Goal: Information Seeking & Learning: Learn about a topic

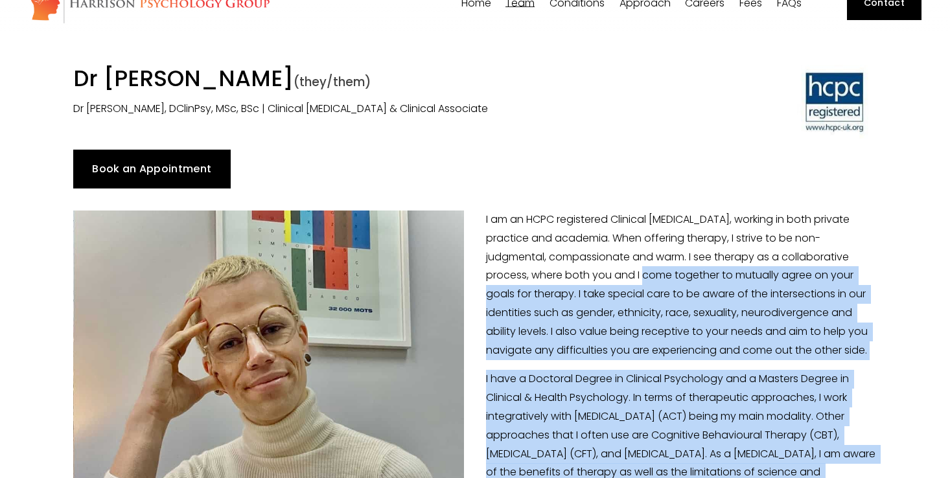
scroll to position [57, 0]
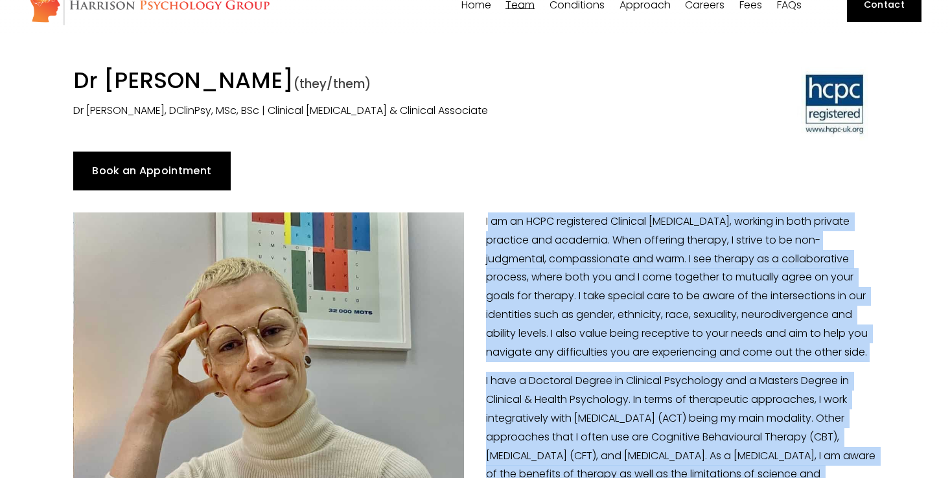
drag, startPoint x: 882, startPoint y: 357, endPoint x: 487, endPoint y: 220, distance: 418.0
copy div "I am an HCPC registered Clinical Psychologist, working in both private practice…"
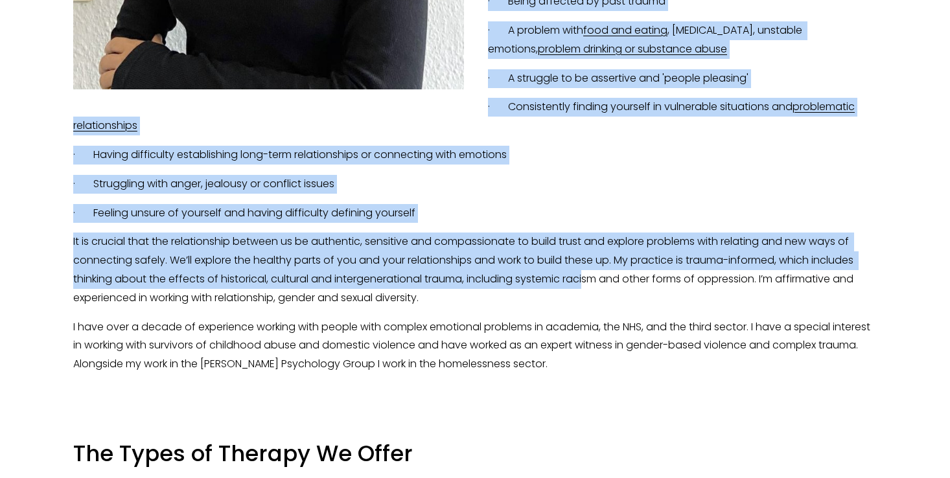
scroll to position [708, 0]
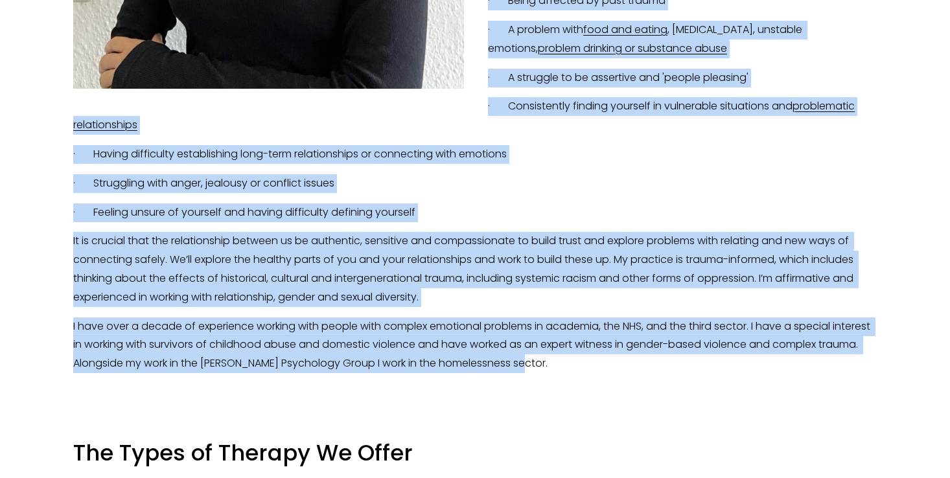
drag, startPoint x: 487, startPoint y: 178, endPoint x: 694, endPoint y: 369, distance: 281.1
copy div "I am a Clinical Psychologist with a specialist relational focus. I work with pe…"
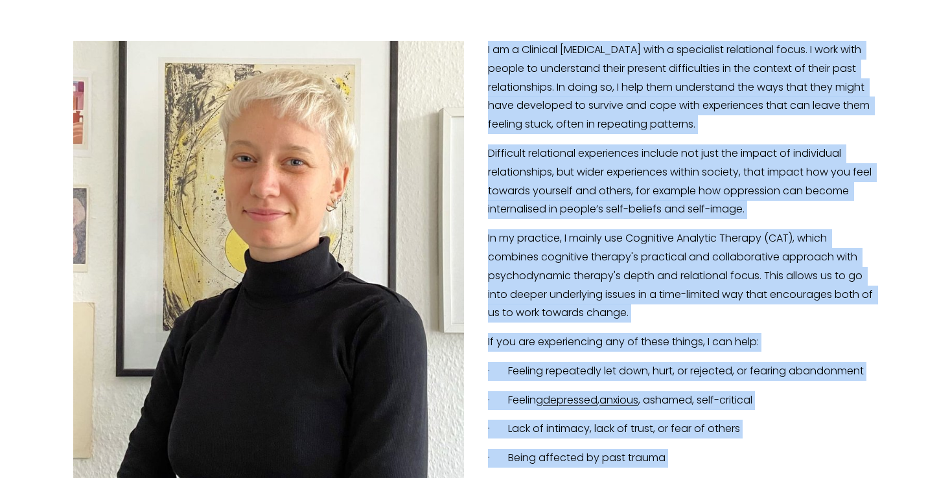
scroll to position [253, 0]
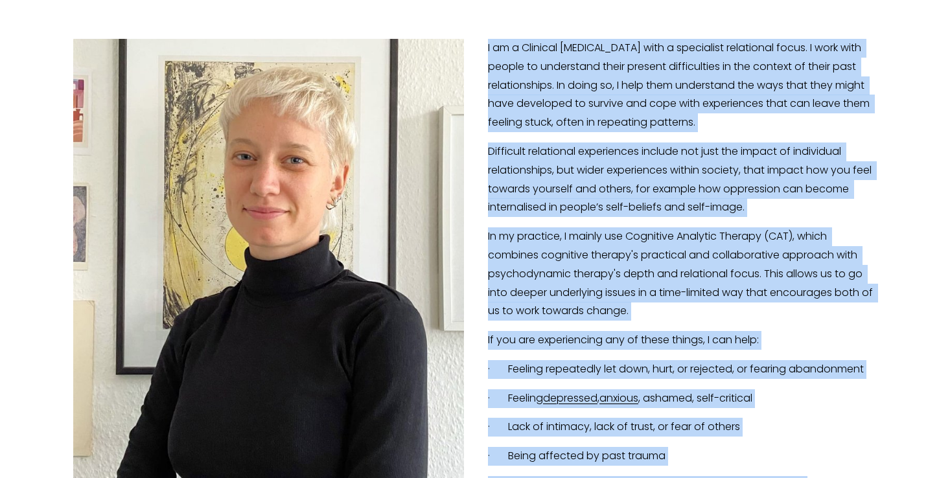
click at [726, 314] on p "In my practice, I mainly use Cognitive Analytic Therapy (CAT), which combines c…" at bounding box center [475, 274] width 804 height 93
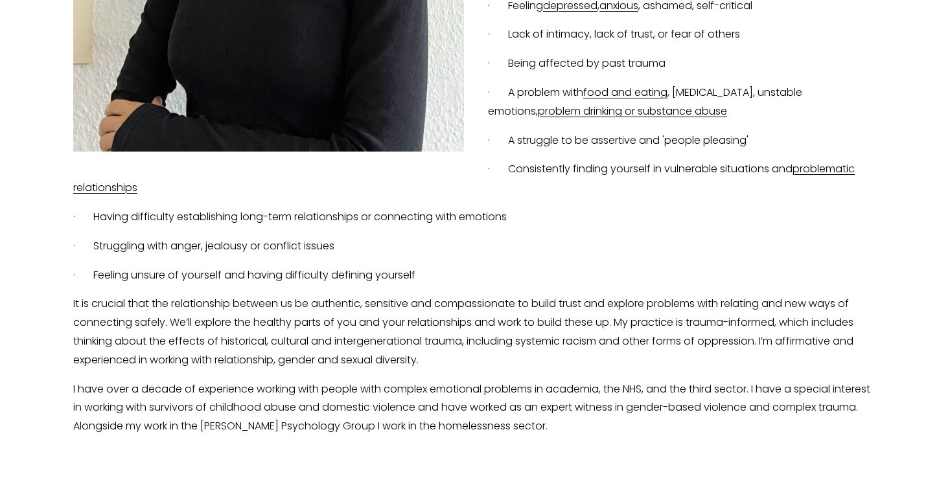
scroll to position [648, 0]
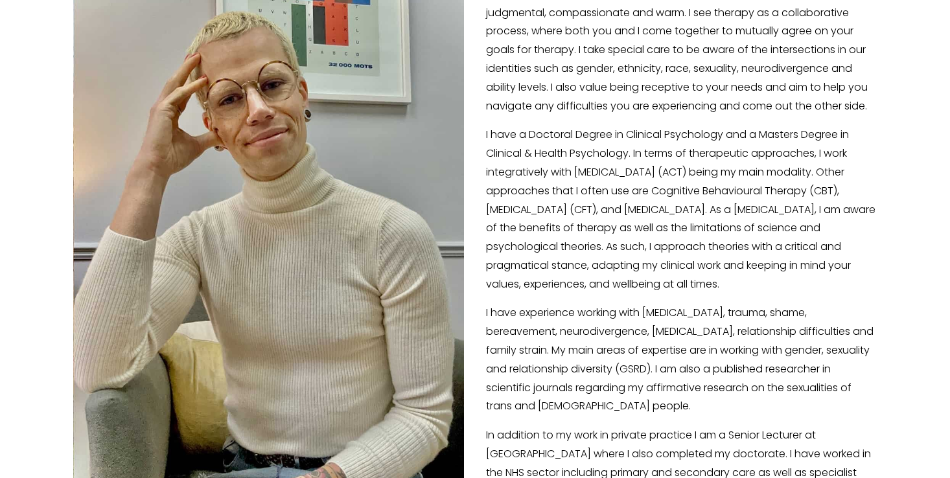
scroll to position [458, 0]
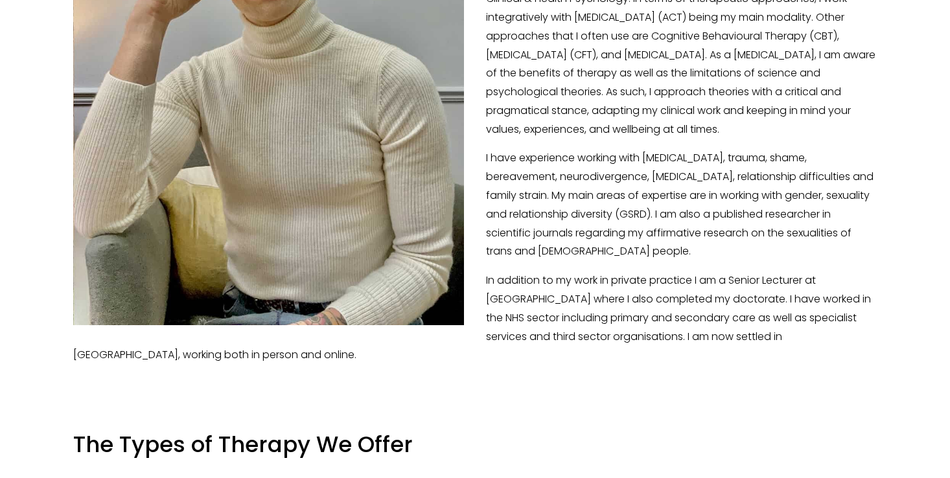
click at [704, 174] on p "I have experience working with depression, anxiety, trauma, shame, bereavement,…" at bounding box center [475, 205] width 804 height 112
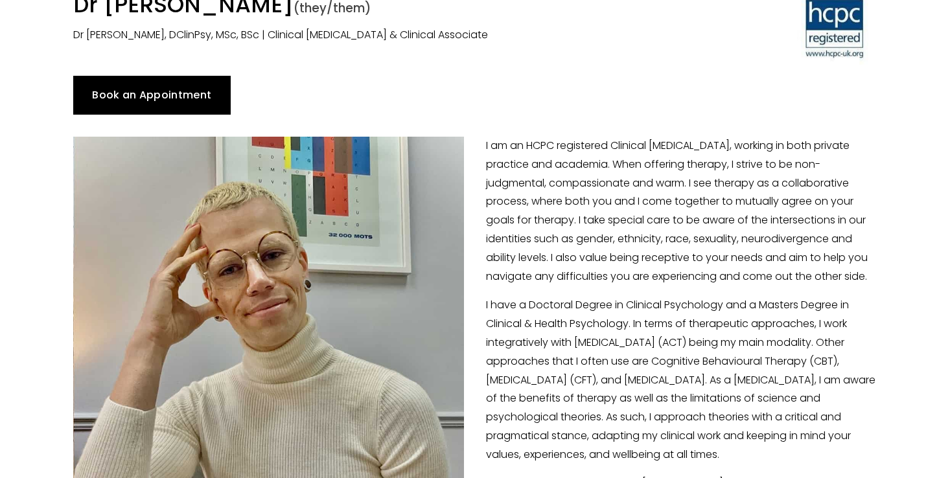
scroll to position [93, 0]
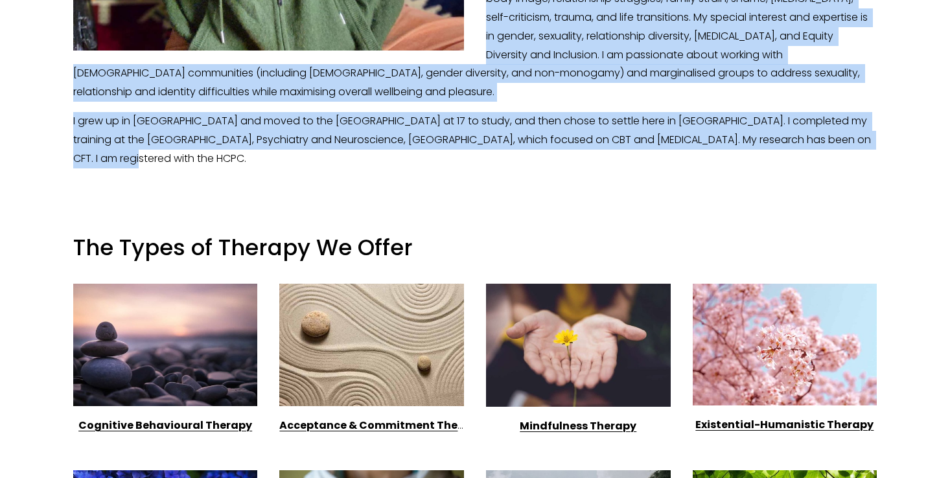
scroll to position [741, 0]
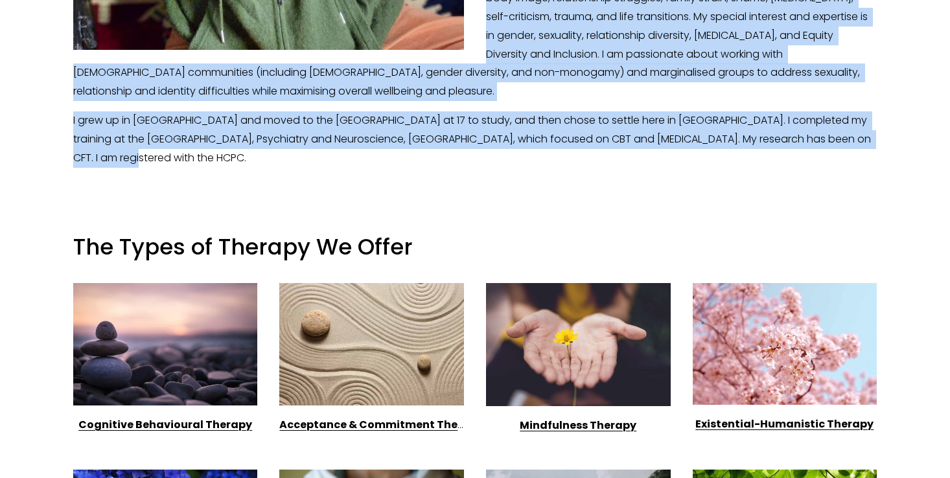
drag, startPoint x: 482, startPoint y: 130, endPoint x: 780, endPoint y: 139, distance: 297.6
copy div "I am a clinical psychologist with over 10 years of experience of working in the…"
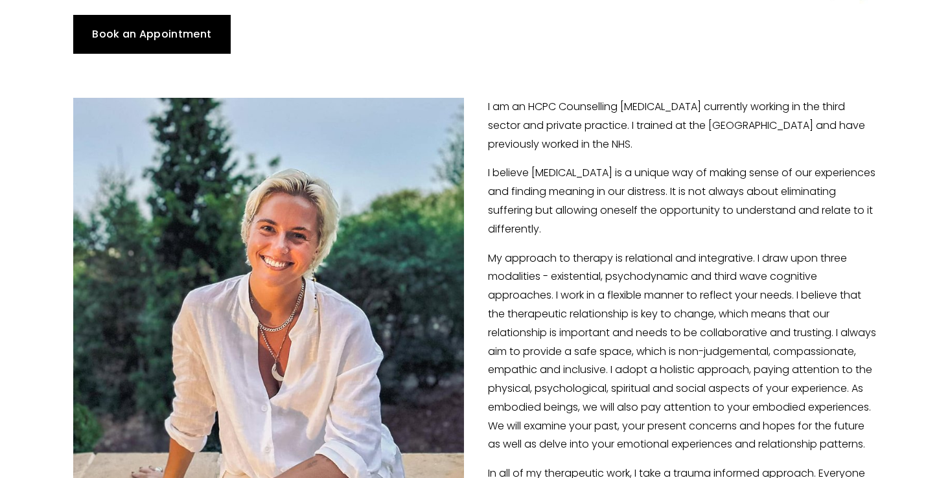
scroll to position [192, 0]
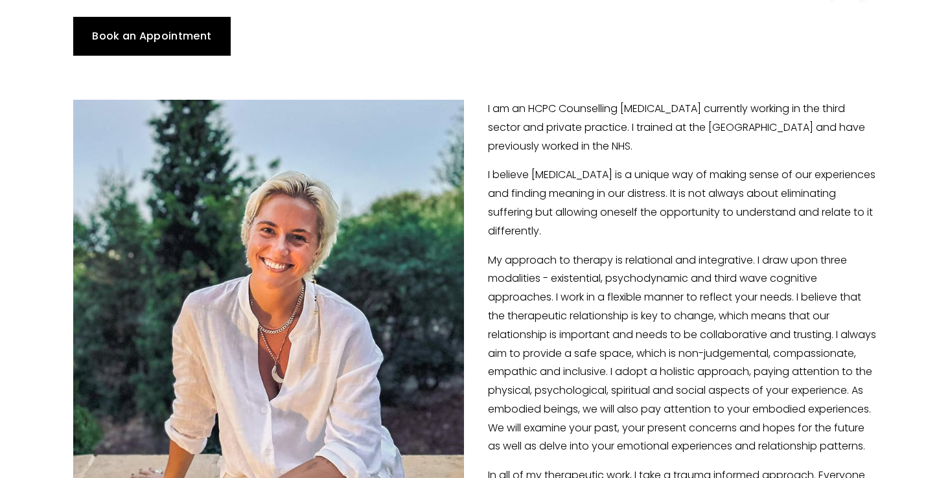
drag, startPoint x: 558, startPoint y: 328, endPoint x: 477, endPoint y: 111, distance: 231.2
click at [477, 111] on div "I am an HCPC Counselling [MEDICAL_DATA] currently working in the third sector a…" at bounding box center [475, 410] width 826 height 642
copy div "I am an HCPC Counselling [MEDICAL_DATA] currently working in the third sector a…"
